Goal: Task Accomplishment & Management: Manage account settings

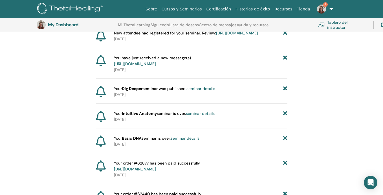
scroll to position [146, 0]
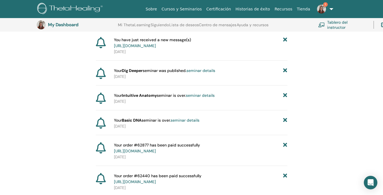
click at [193, 123] on link "seminar details" at bounding box center [185, 120] width 29 height 5
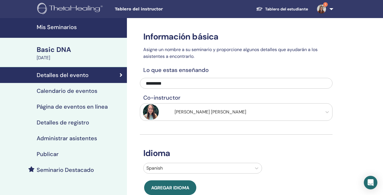
click at [97, 140] on div "Administrar asistentes" at bounding box center [64, 138] width 118 height 7
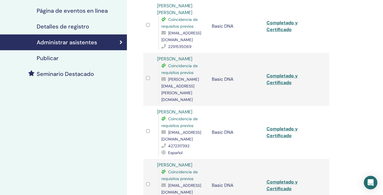
scroll to position [97, 0]
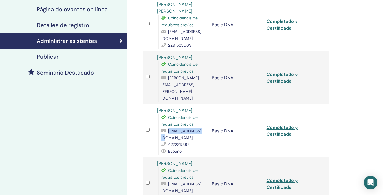
drag, startPoint x: 200, startPoint y: 125, endPoint x: 158, endPoint y: 123, distance: 41.6
click at [158, 123] on div "Coincidencia de requisitos previos [EMAIL_ADDRESS][DOMAIN_NAME] 4272317392 Espa…" at bounding box center [182, 134] width 48 height 41
copy span "[EMAIL_ADDRESS][DOMAIN_NAME]"
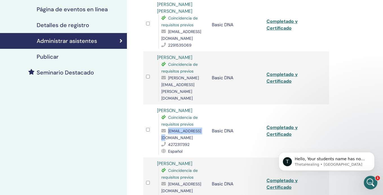
scroll to position [0, 0]
